Goal: Information Seeking & Learning: Understand process/instructions

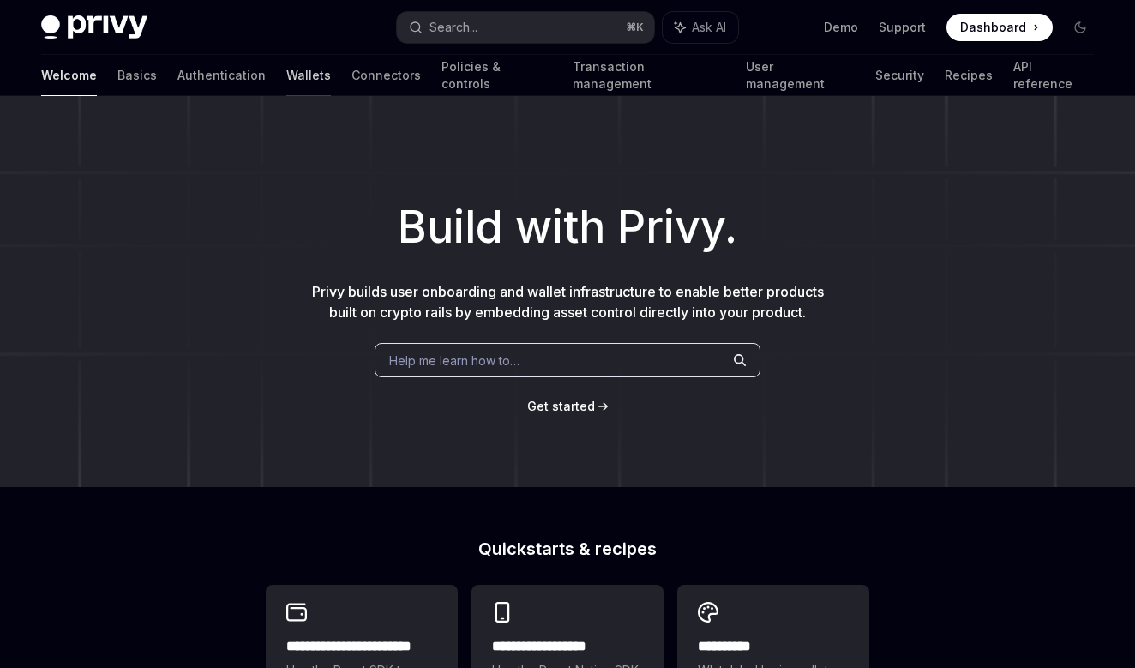
click at [286, 82] on link "Wallets" at bounding box center [308, 75] width 45 height 41
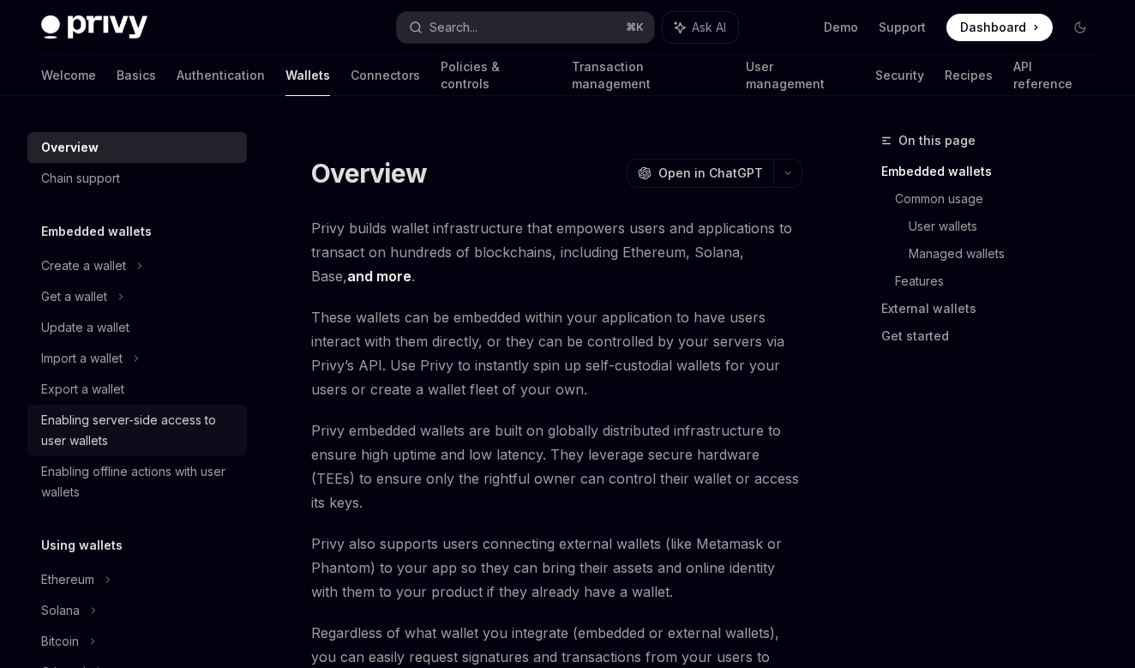
click at [177, 424] on div "Enabling server-side access to user wallets" at bounding box center [138, 430] width 195 height 41
type textarea "*"
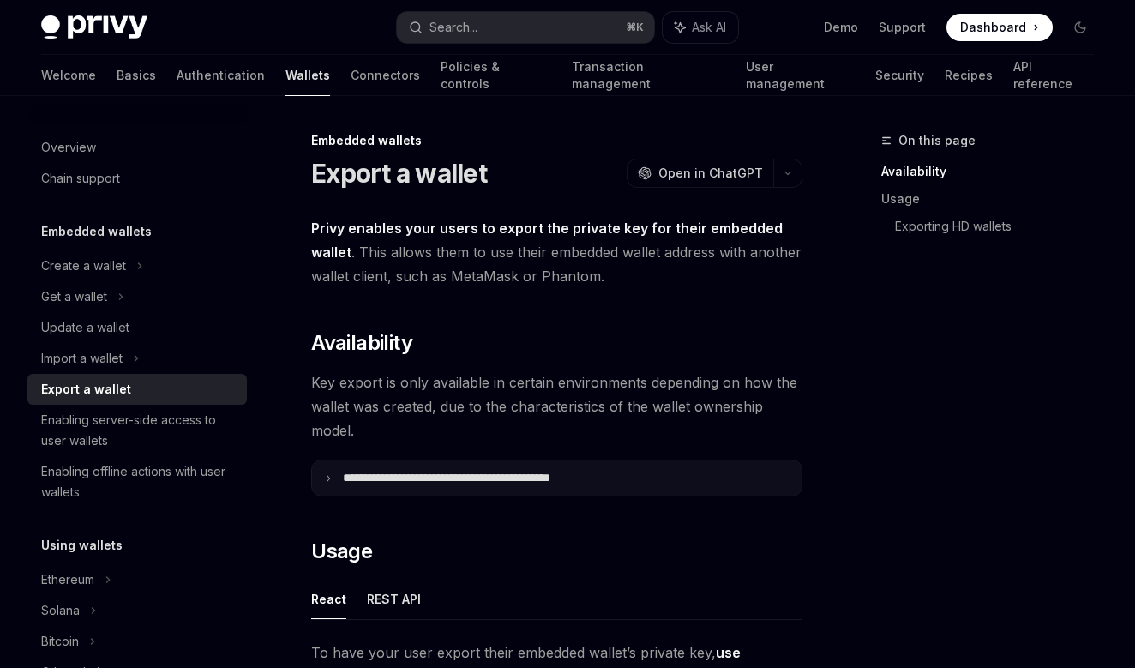
click at [350, 476] on p "**********" at bounding box center [484, 477] width 283 height 15
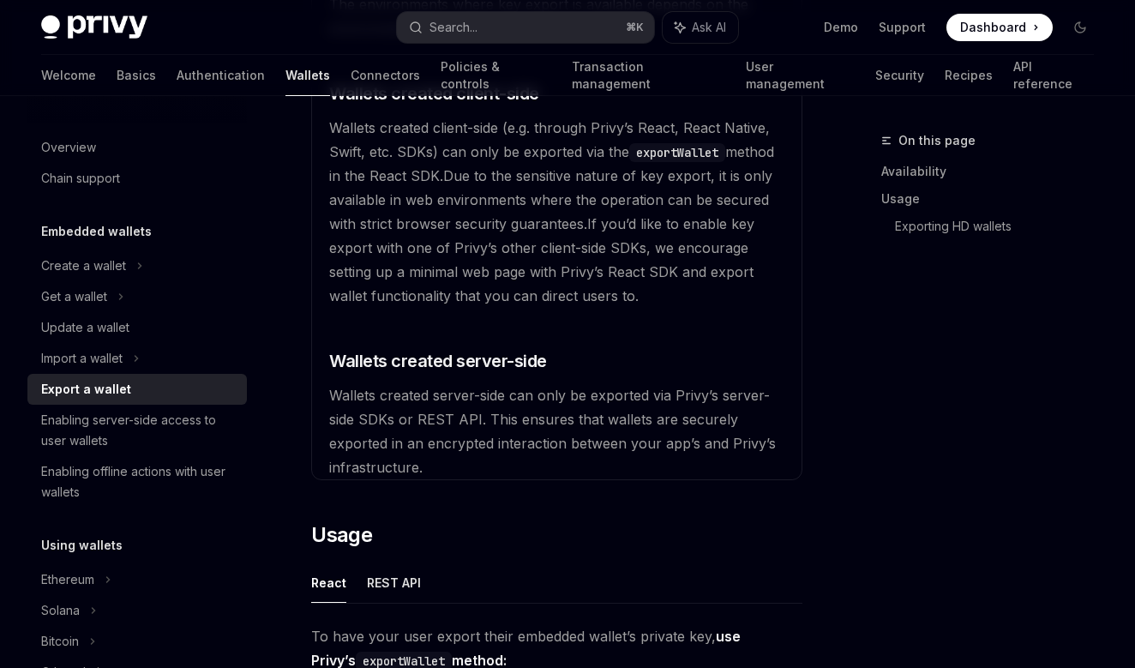
scroll to position [494, 0]
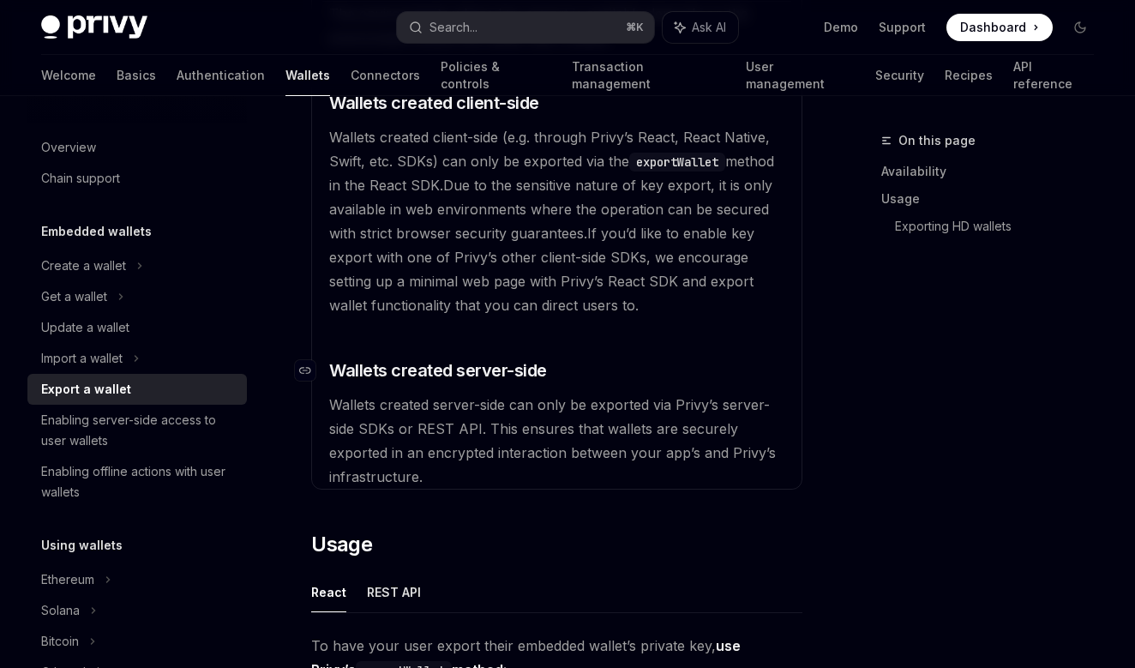
click at [373, 368] on span "Wallets created server-side" at bounding box center [438, 370] width 218 height 24
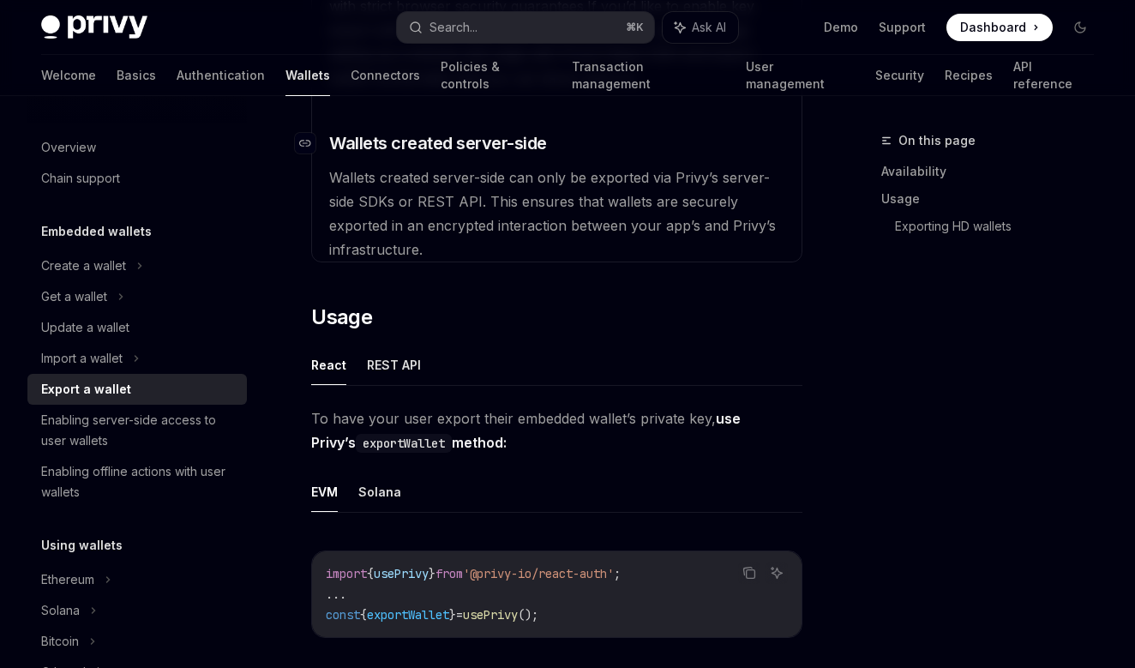
scroll to position [722, 0]
click at [373, 368] on button "REST API" at bounding box center [394, 364] width 54 height 40
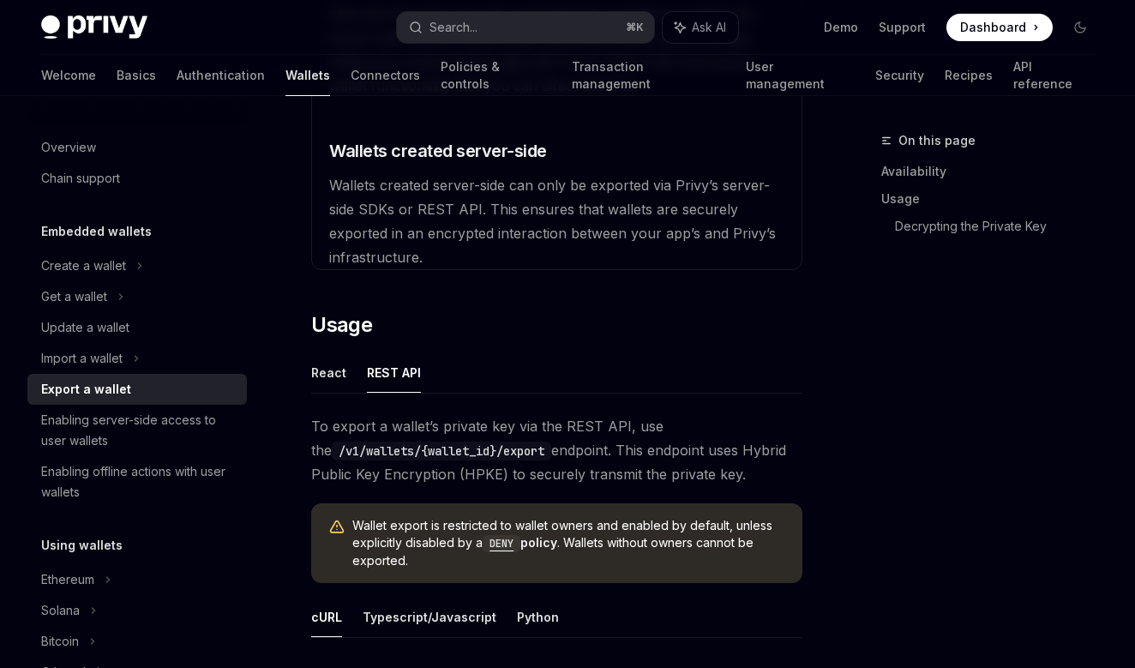
scroll to position [734, 0]
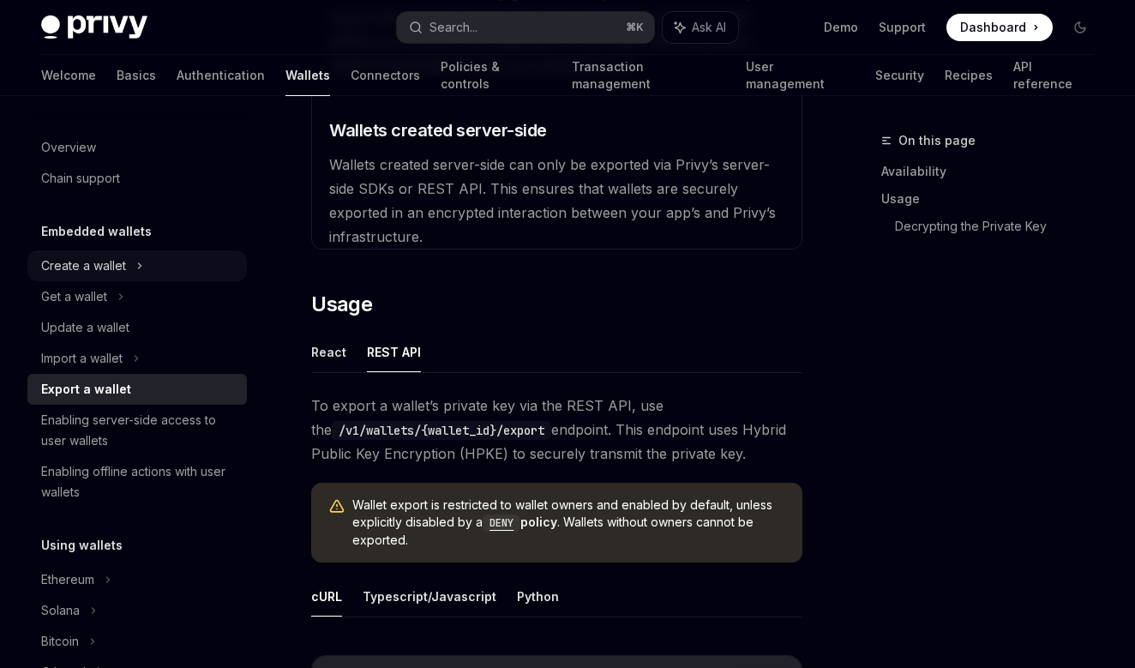
click at [164, 261] on div "Create a wallet" at bounding box center [136, 265] width 219 height 31
type textarea "*"
